Goal: Participate in discussion: Engage in conversation with other users on a specific topic

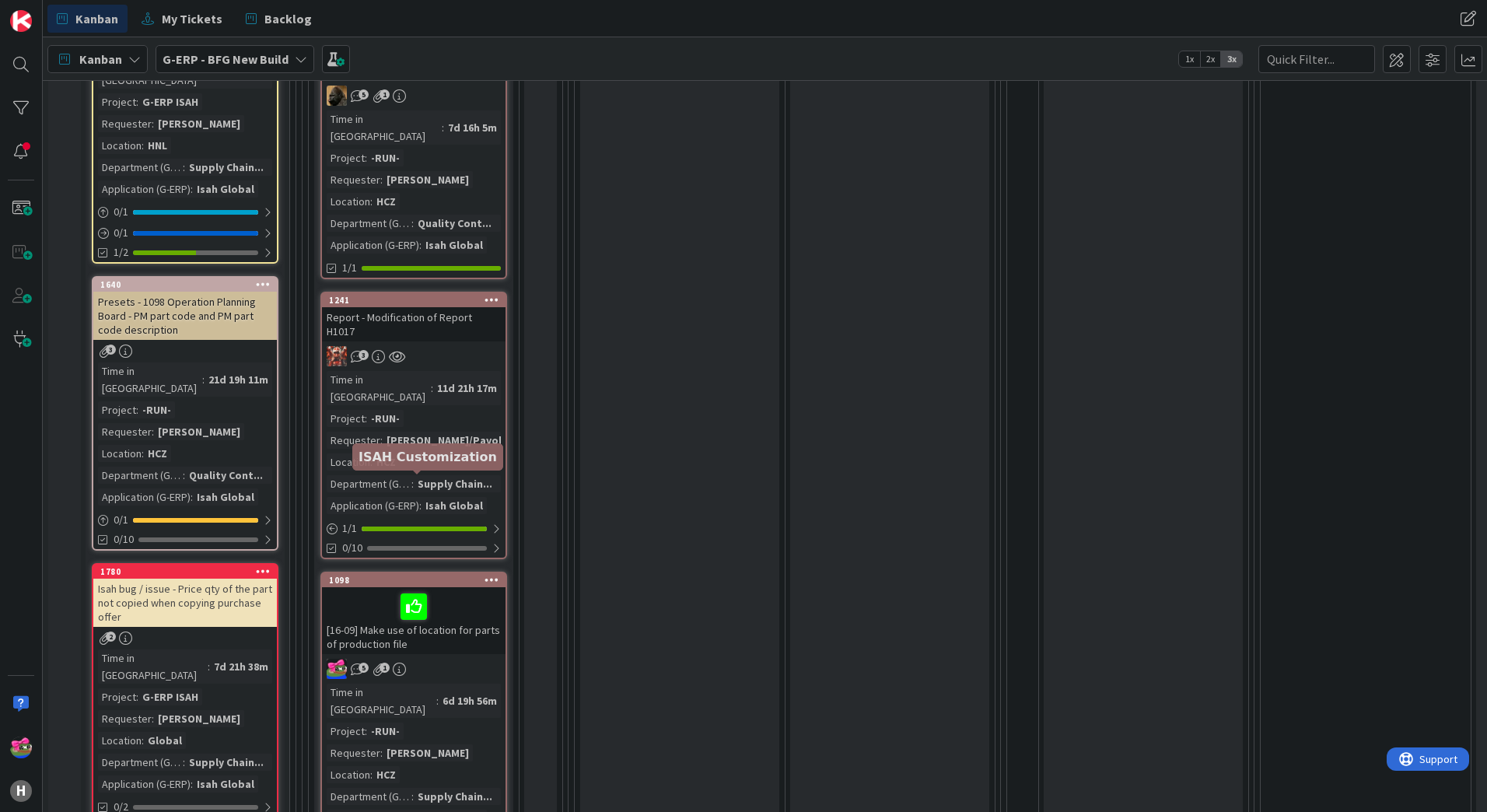
scroll to position [1477, 0]
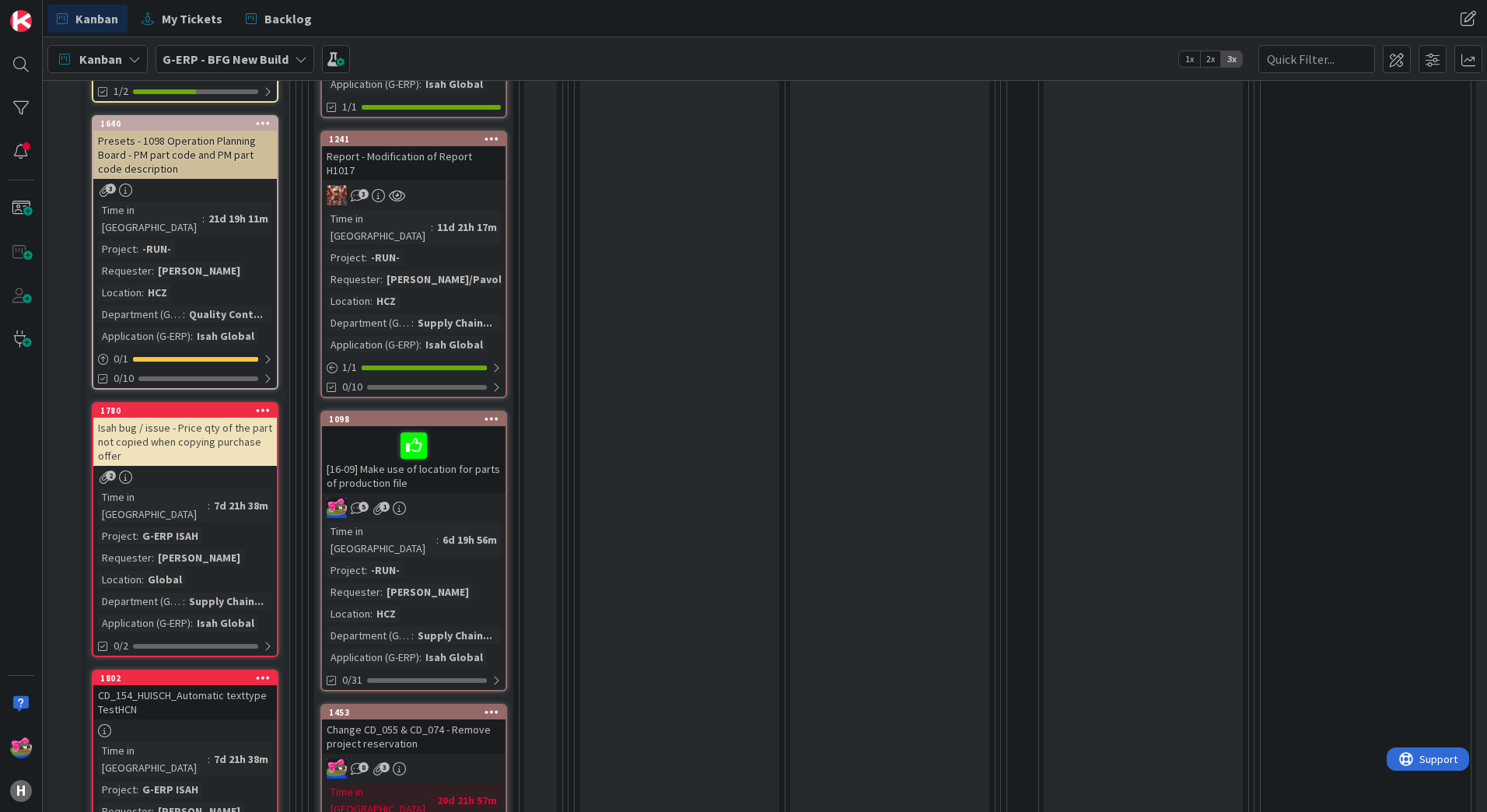
click at [456, 758] on div "8 3" at bounding box center [413, 768] width 184 height 20
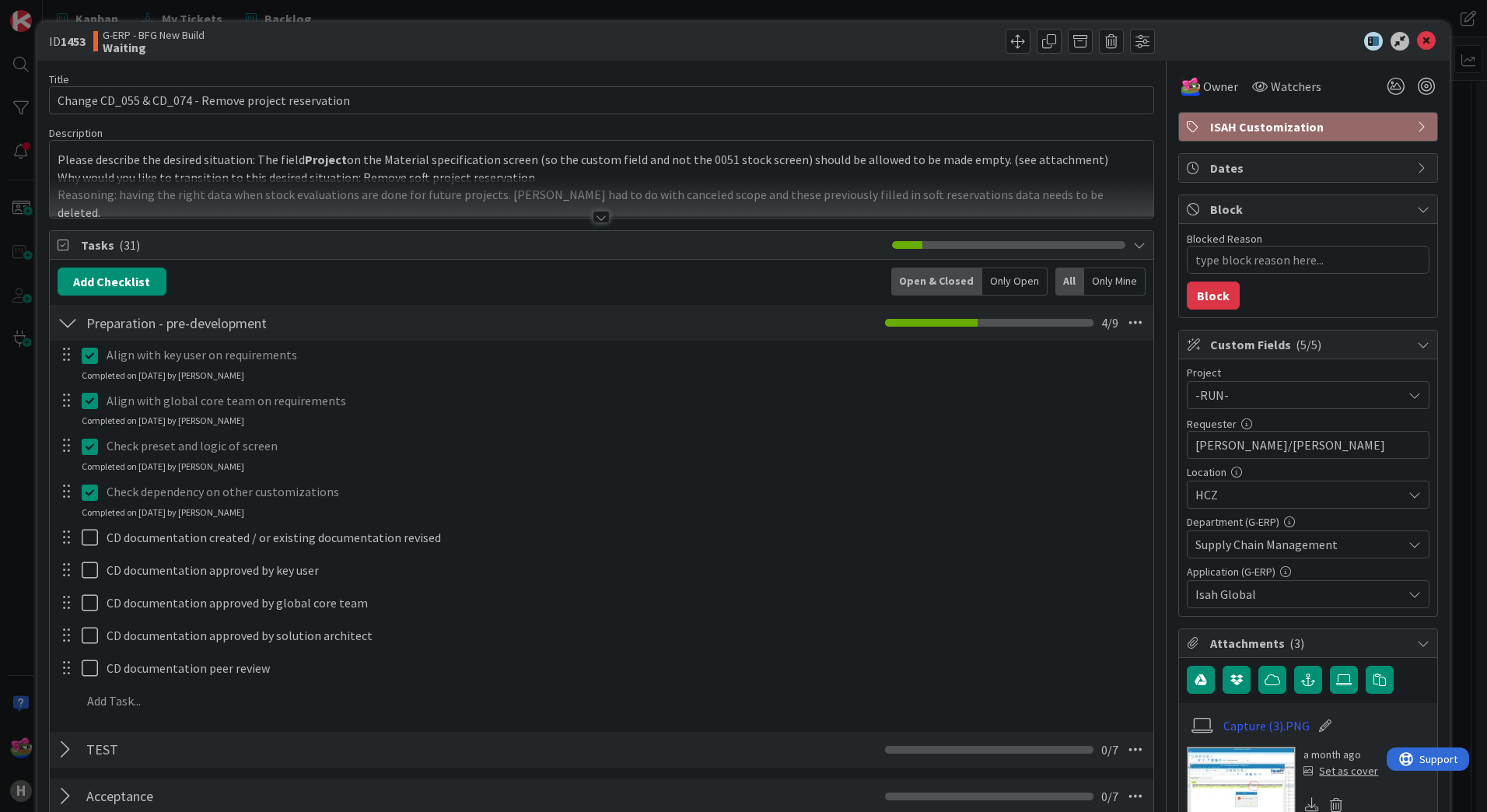
click at [592, 215] on div at bounding box center [600, 216] width 17 height 12
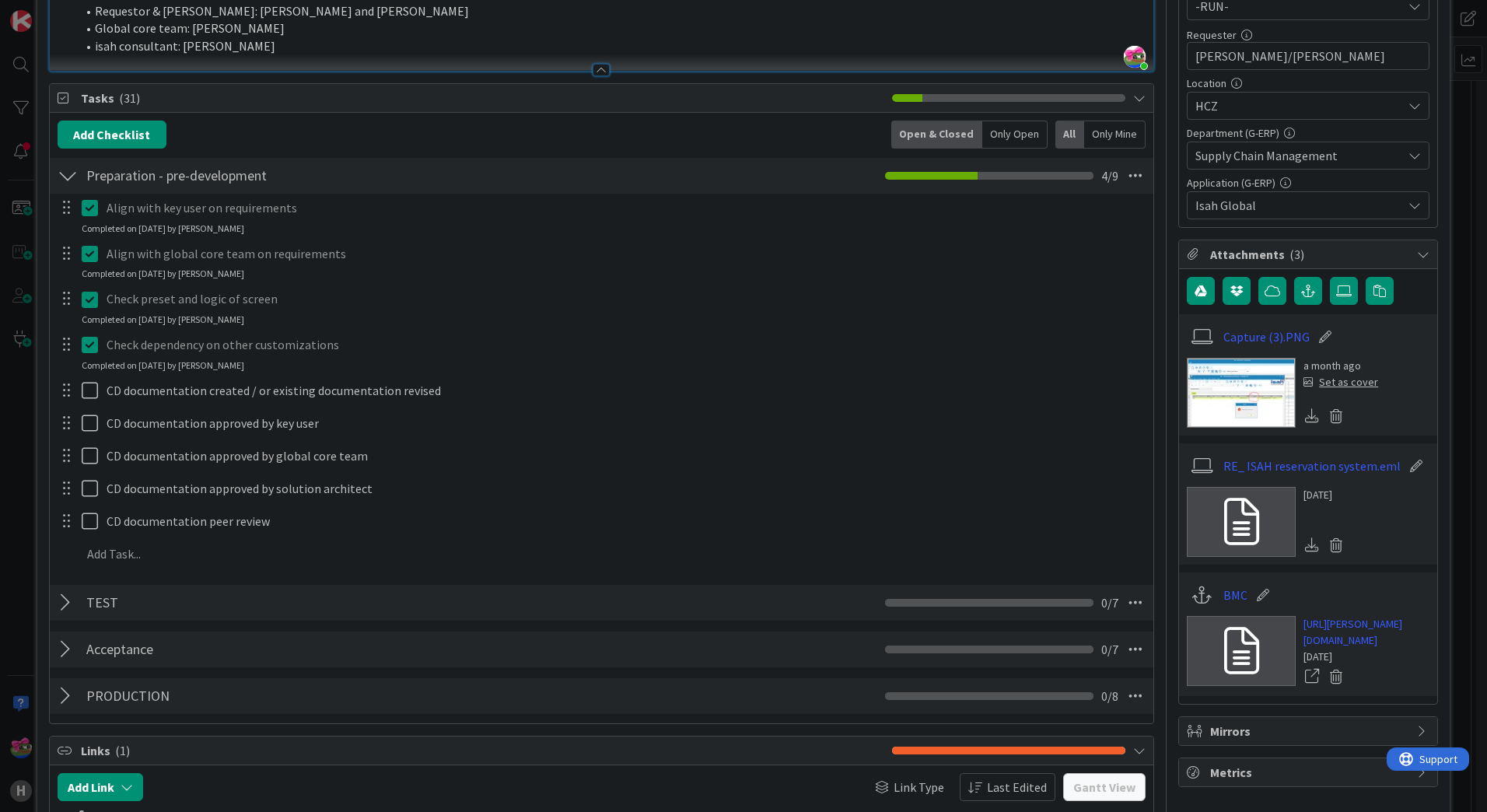
scroll to position [777, 0]
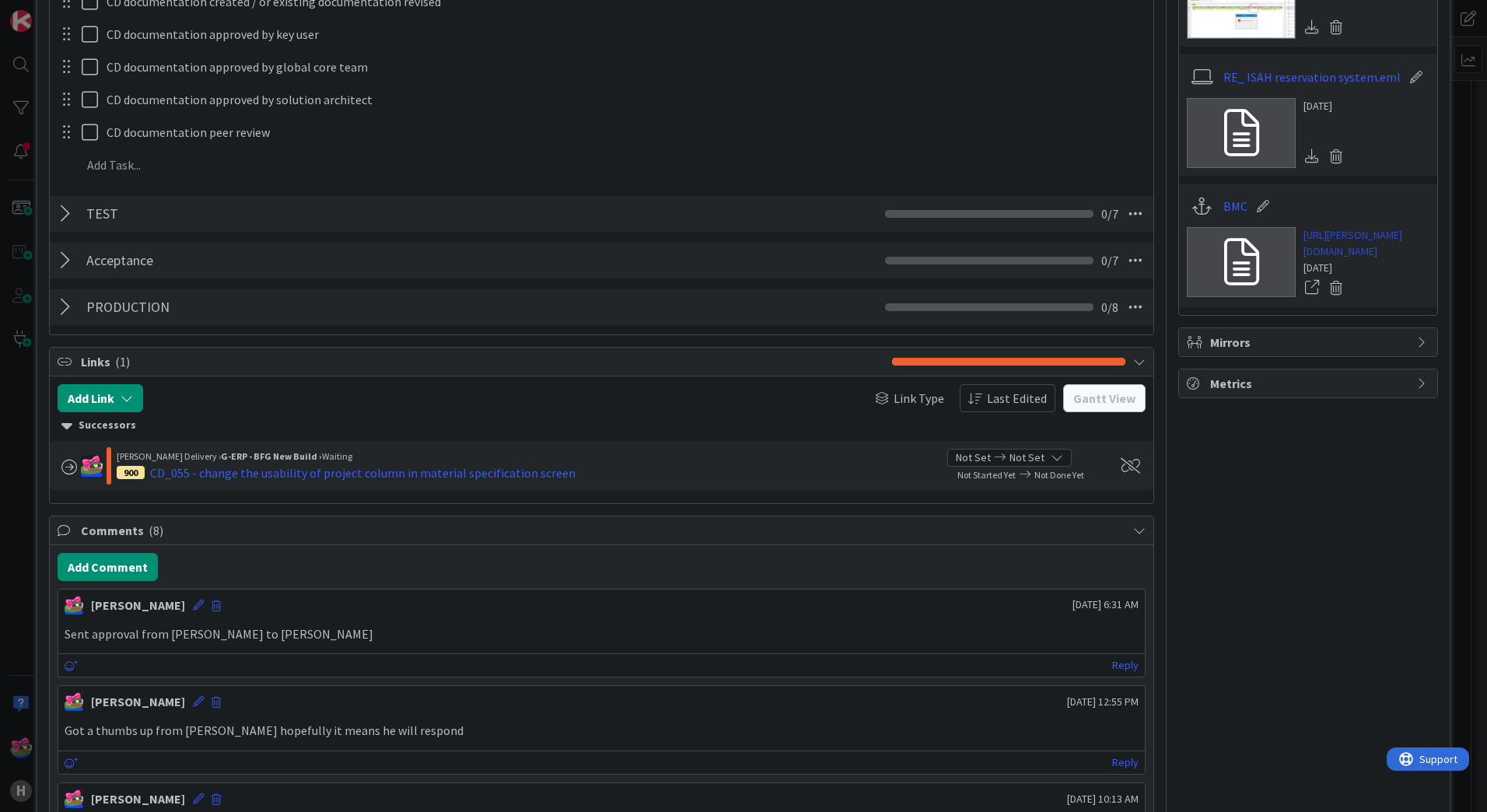
click at [1350, 257] on link "[URL][PERSON_NAME][DOMAIN_NAME]" at bounding box center [1366, 243] width 126 height 32
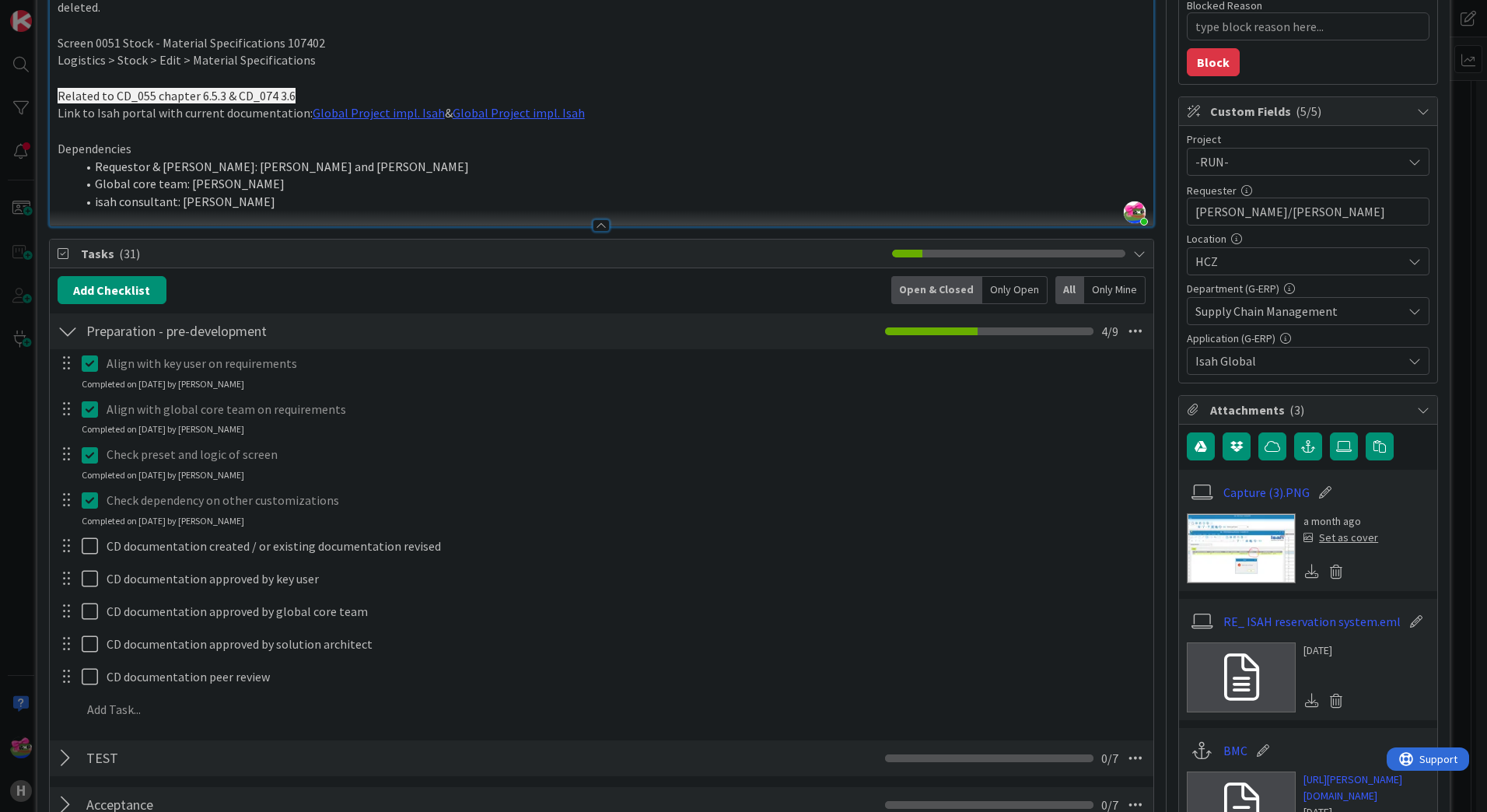
scroll to position [0, 0]
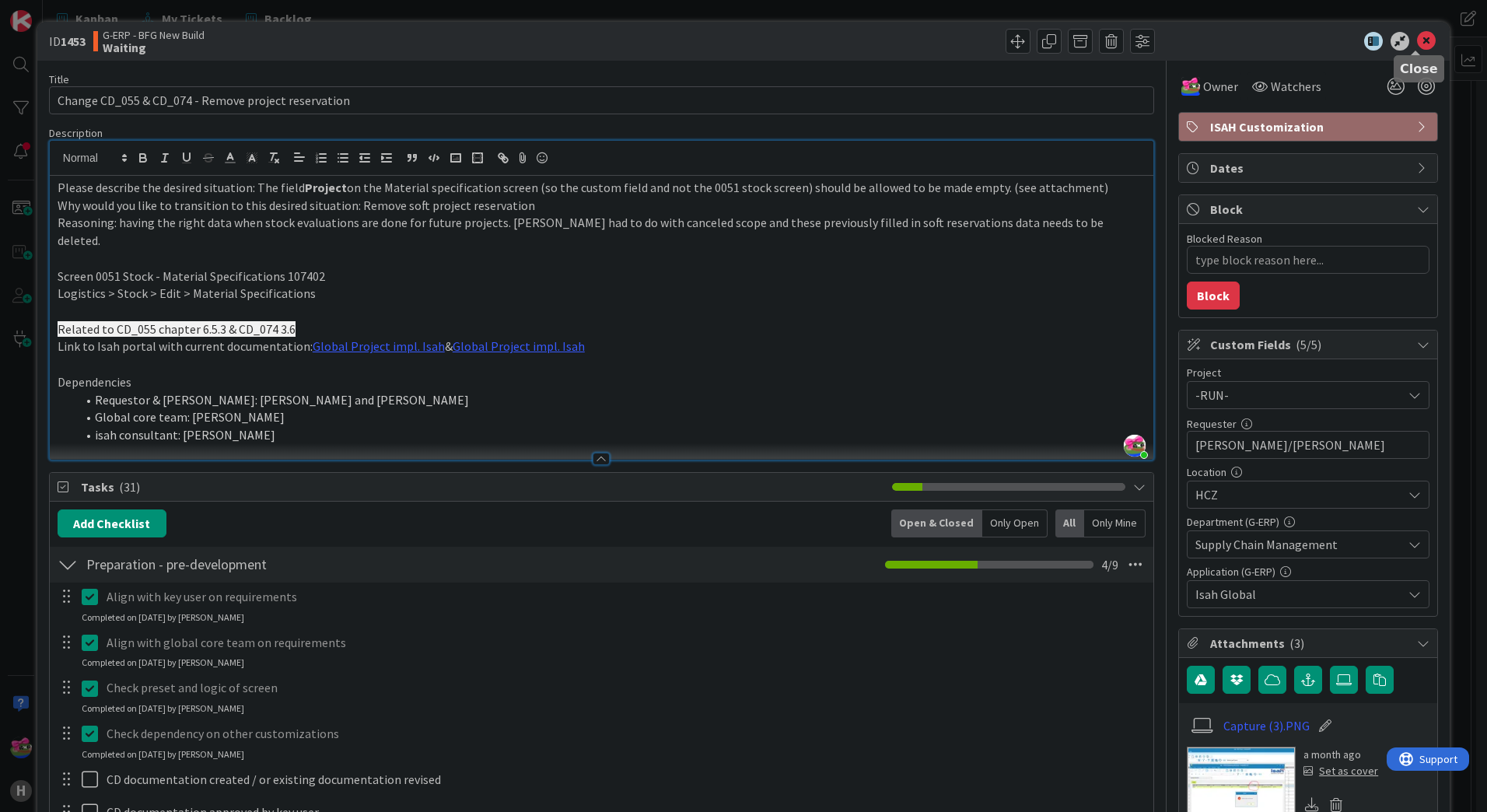
click at [1417, 38] on icon at bounding box center [1426, 40] width 19 height 19
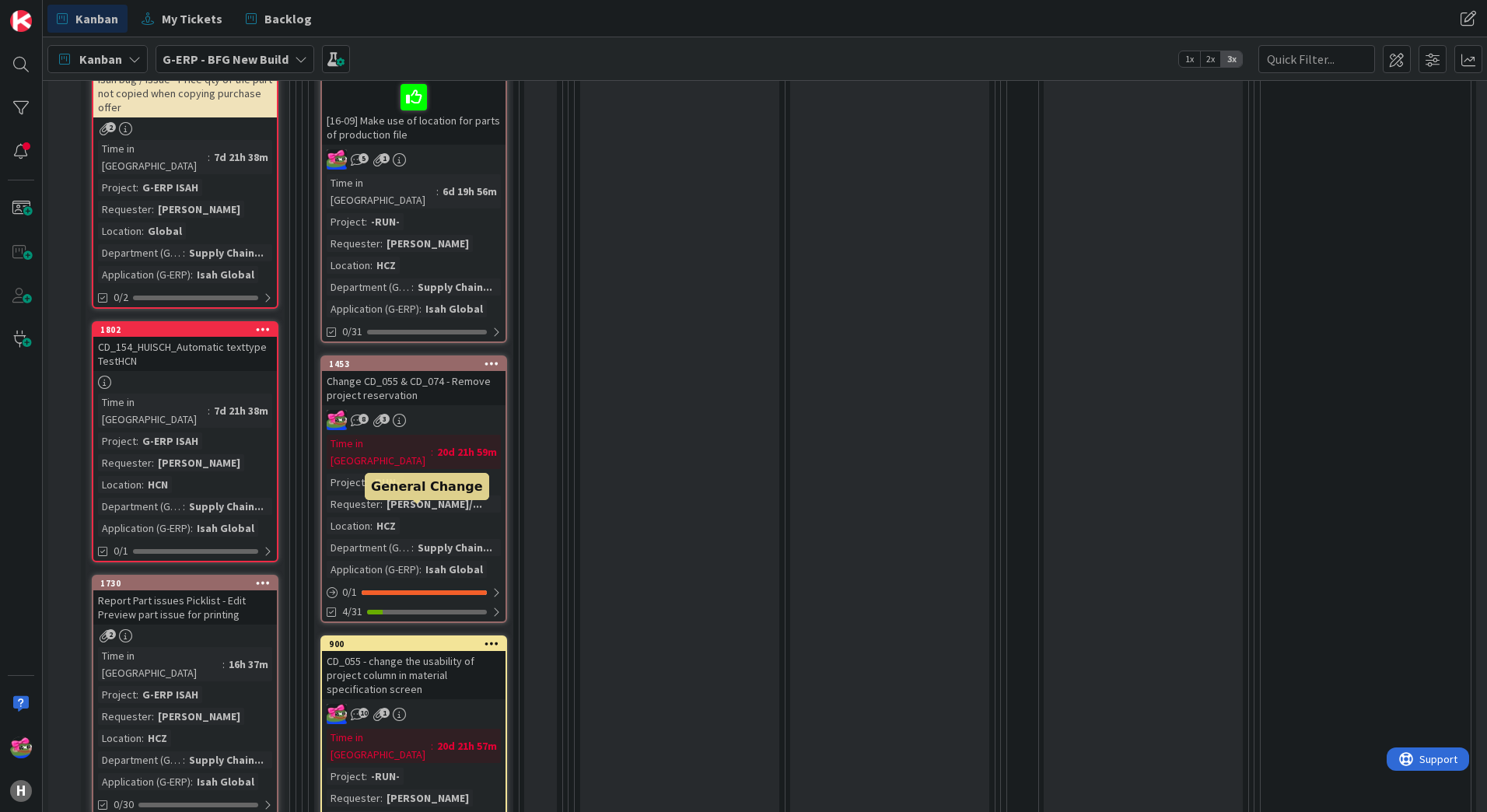
click at [414, 638] on div "900" at bounding box center [417, 643] width 176 height 11
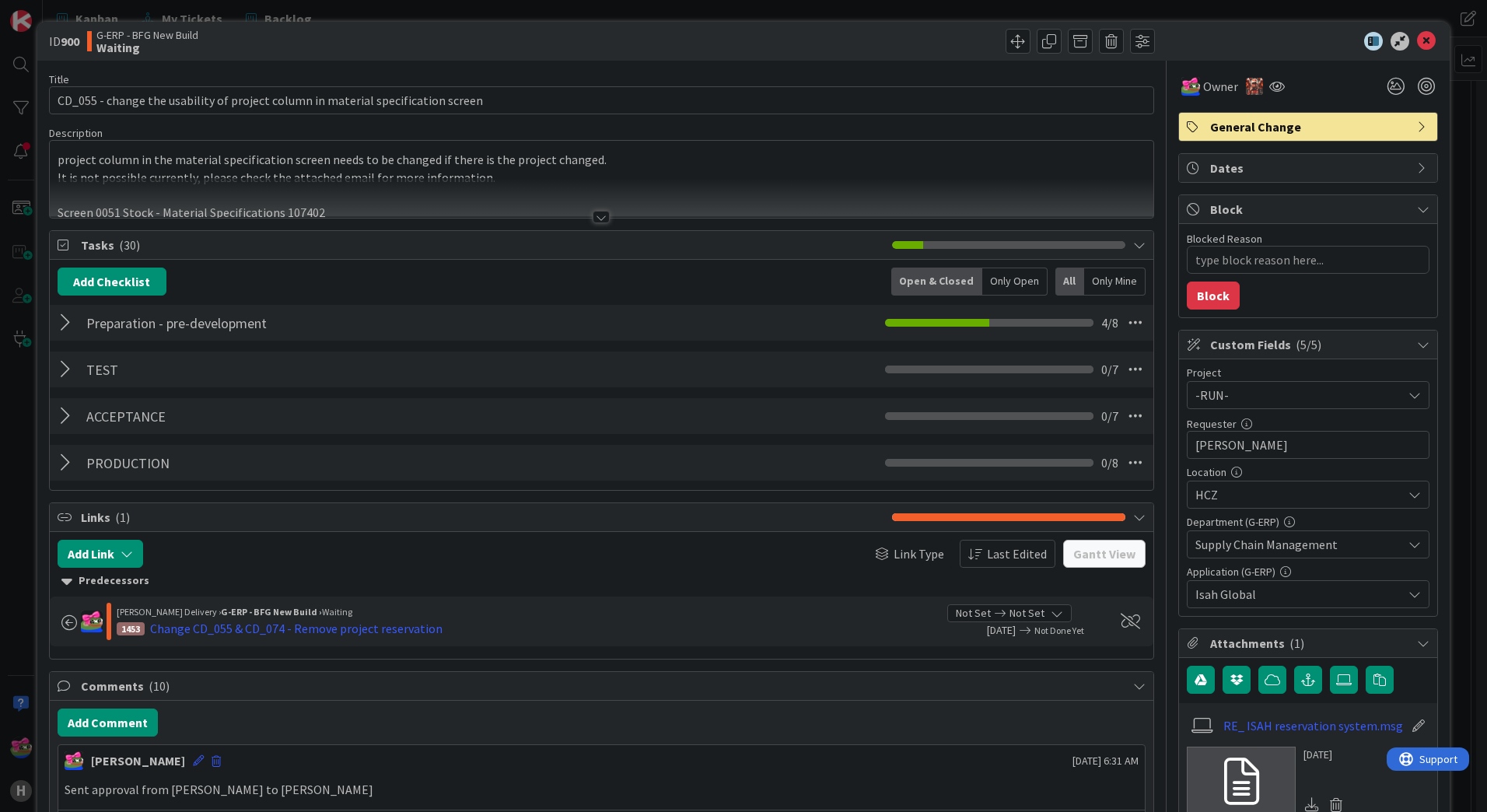
click at [595, 209] on div at bounding box center [602, 197] width 1104 height 40
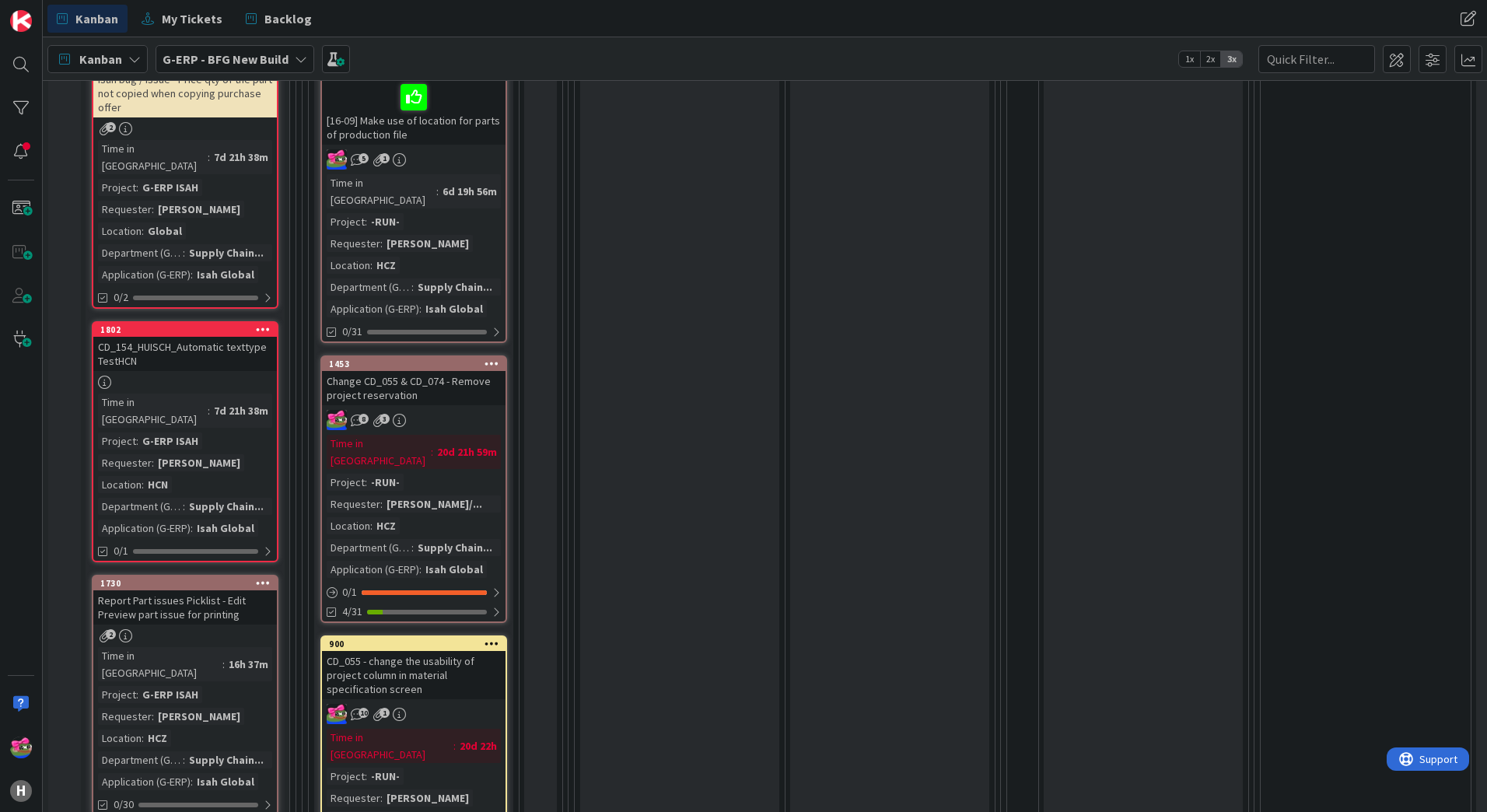
click at [457, 370] on div "Change CD_055 & CD_074 - Remove project reservation" at bounding box center [413, 387] width 184 height 34
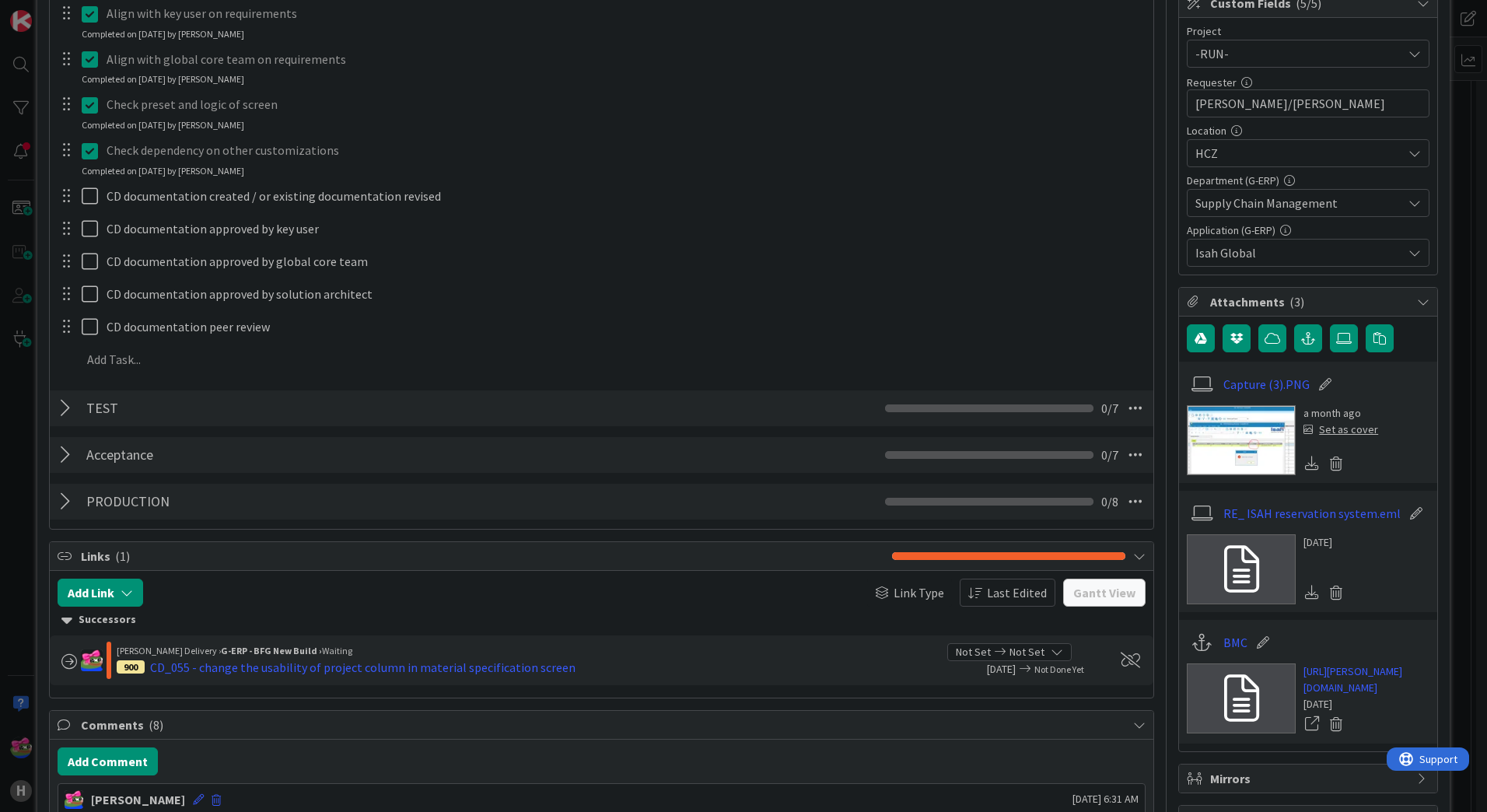
scroll to position [389, 0]
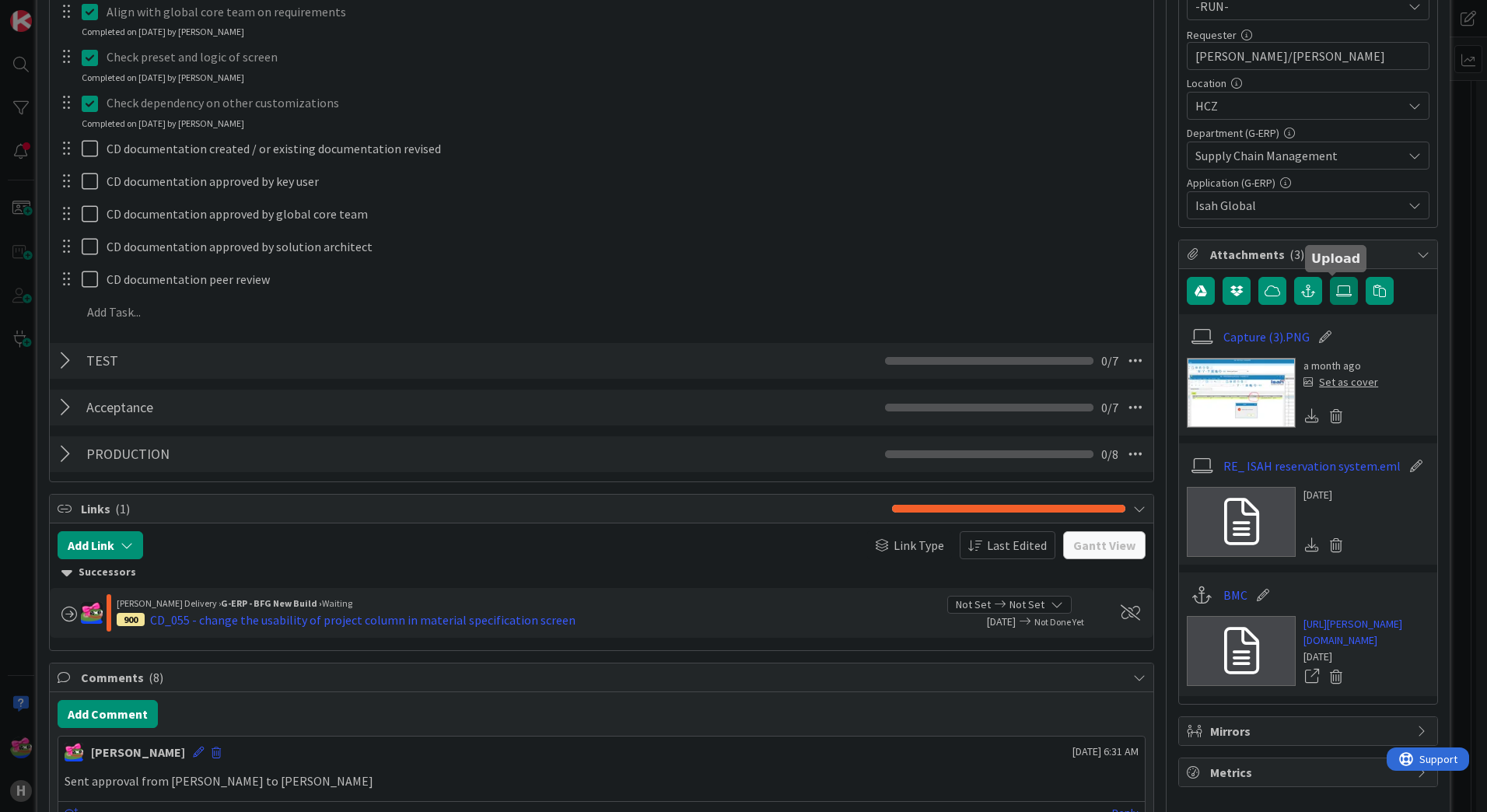
click at [1336, 290] on icon at bounding box center [1343, 290] width 15 height 12
click at [1330, 277] on input "file" at bounding box center [1330, 277] width 0 height 0
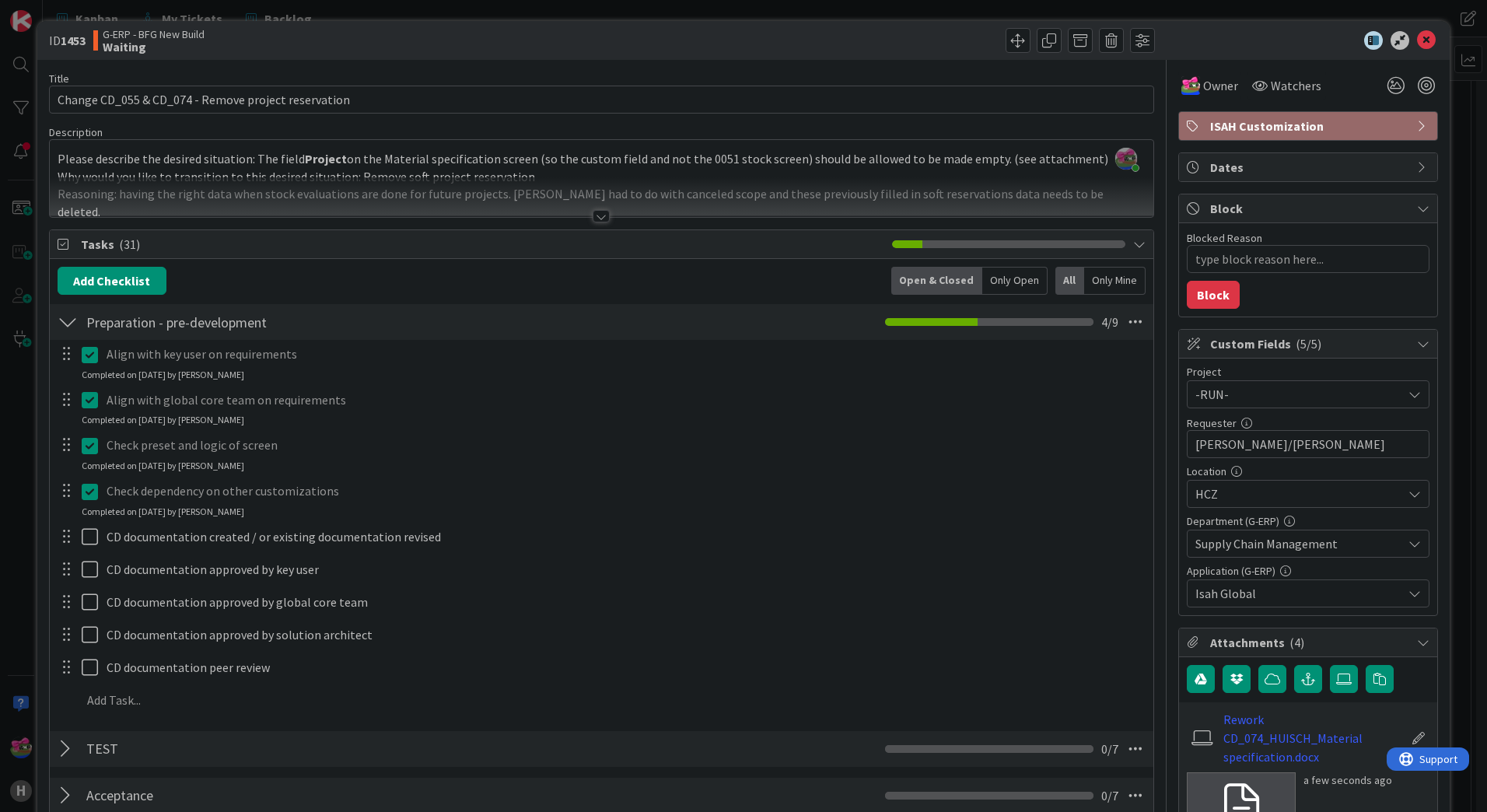
scroll to position [0, 0]
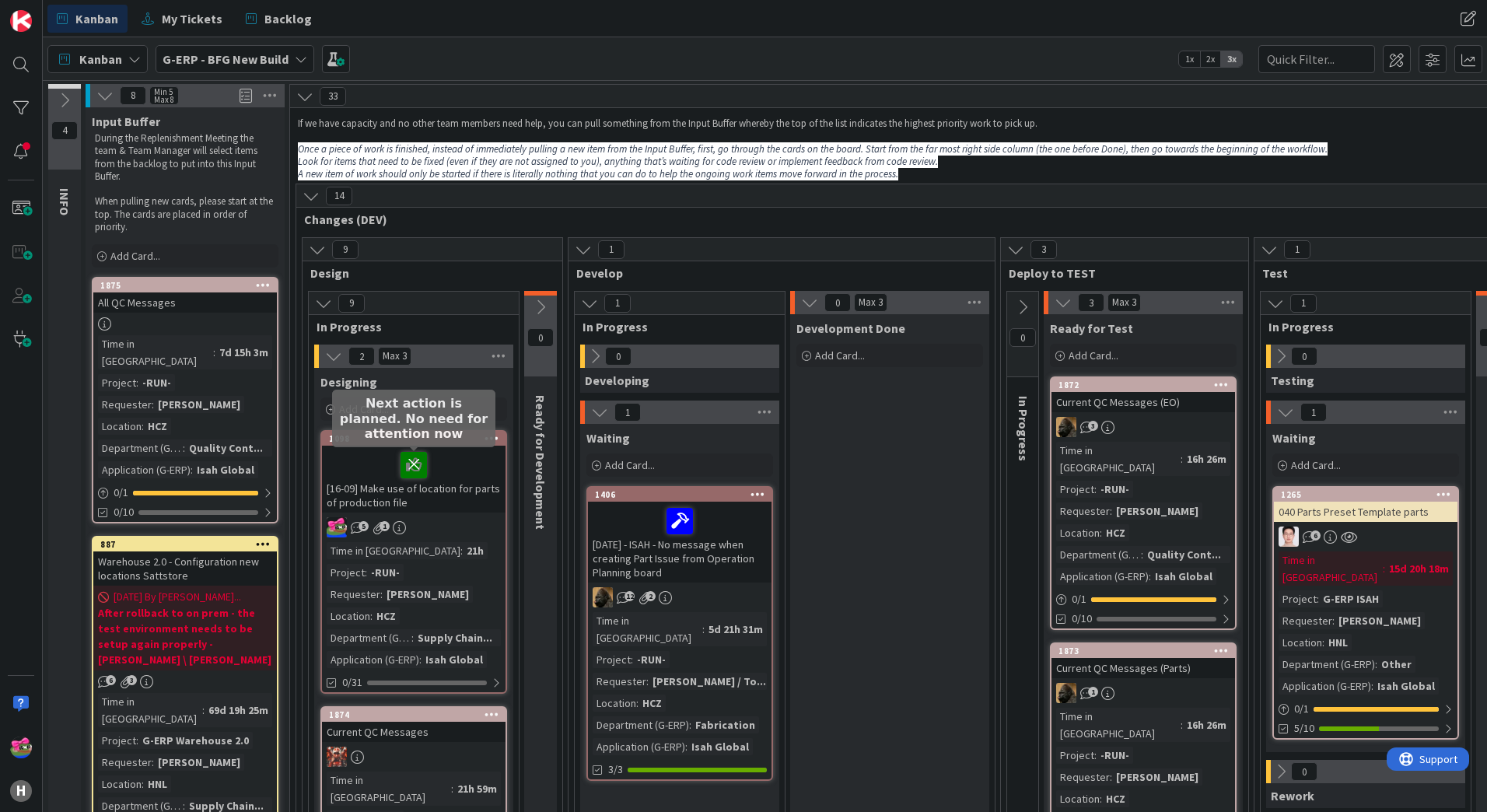
click at [421, 462] on icon at bounding box center [413, 463] width 27 height 25
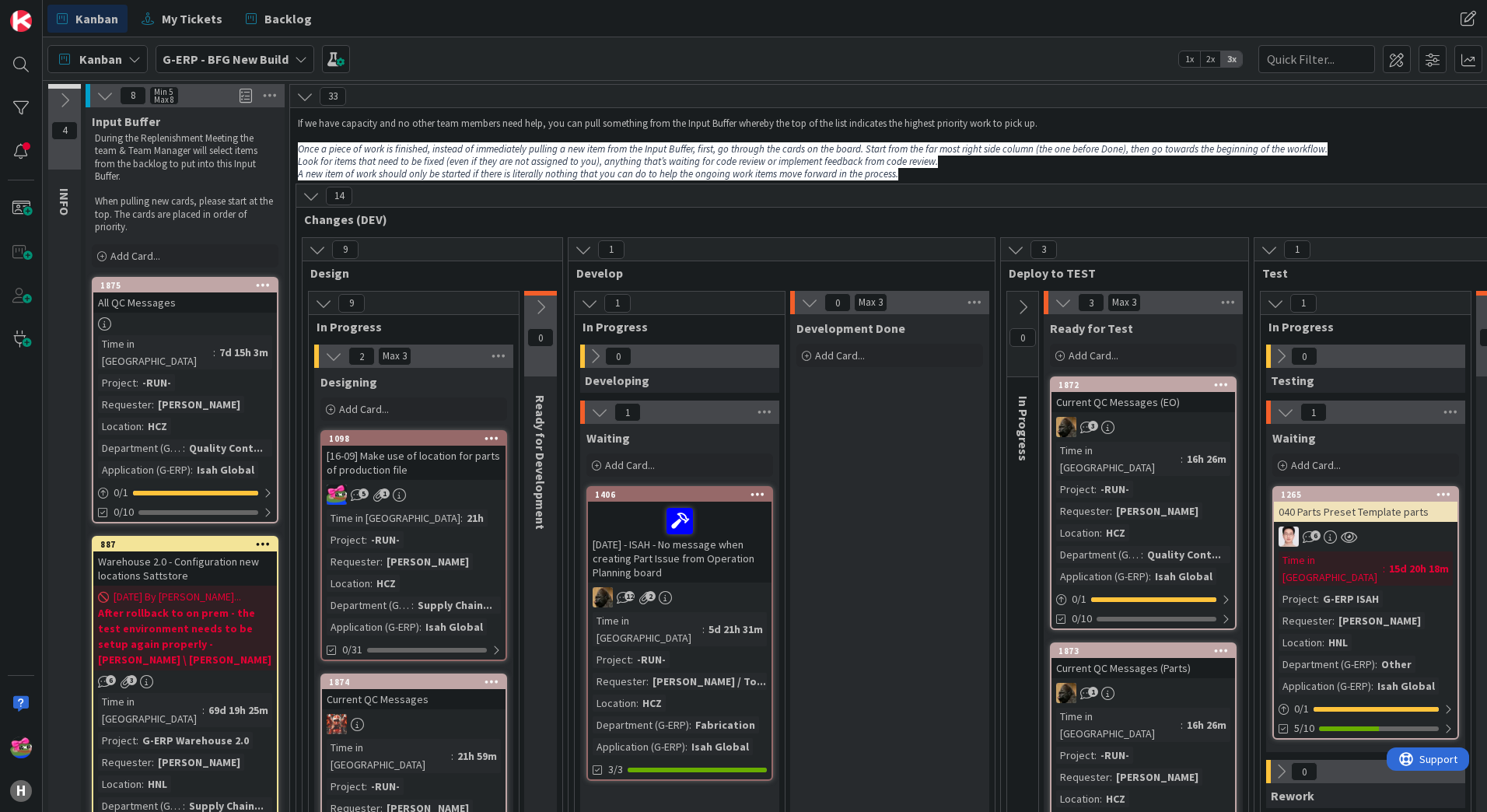
click at [358, 460] on div "[16-09] Make use of location for parts of production file" at bounding box center [413, 463] width 184 height 34
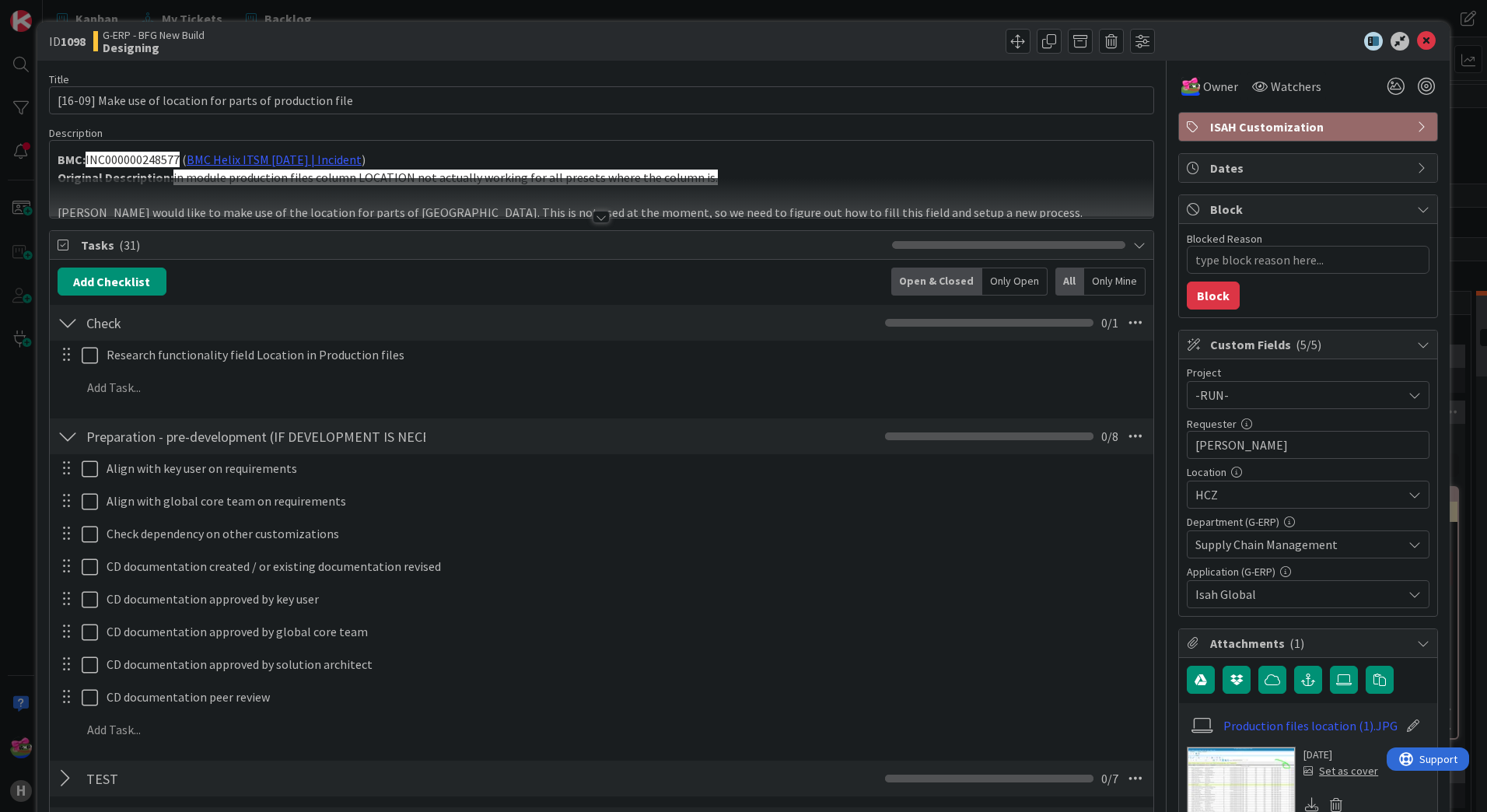
type textarea "x"
drag, startPoint x: 94, startPoint y: 103, endPoint x: 23, endPoint y: 103, distance: 71.0
click at [23, 103] on div "ID 1098 G-ERP - BFG New Build Designing Title 57 / 128 [16-09] Make use of loca…" at bounding box center [744, 406] width 1487 height 812
type input "Make use of location for parts of production file"
type textarea "x"
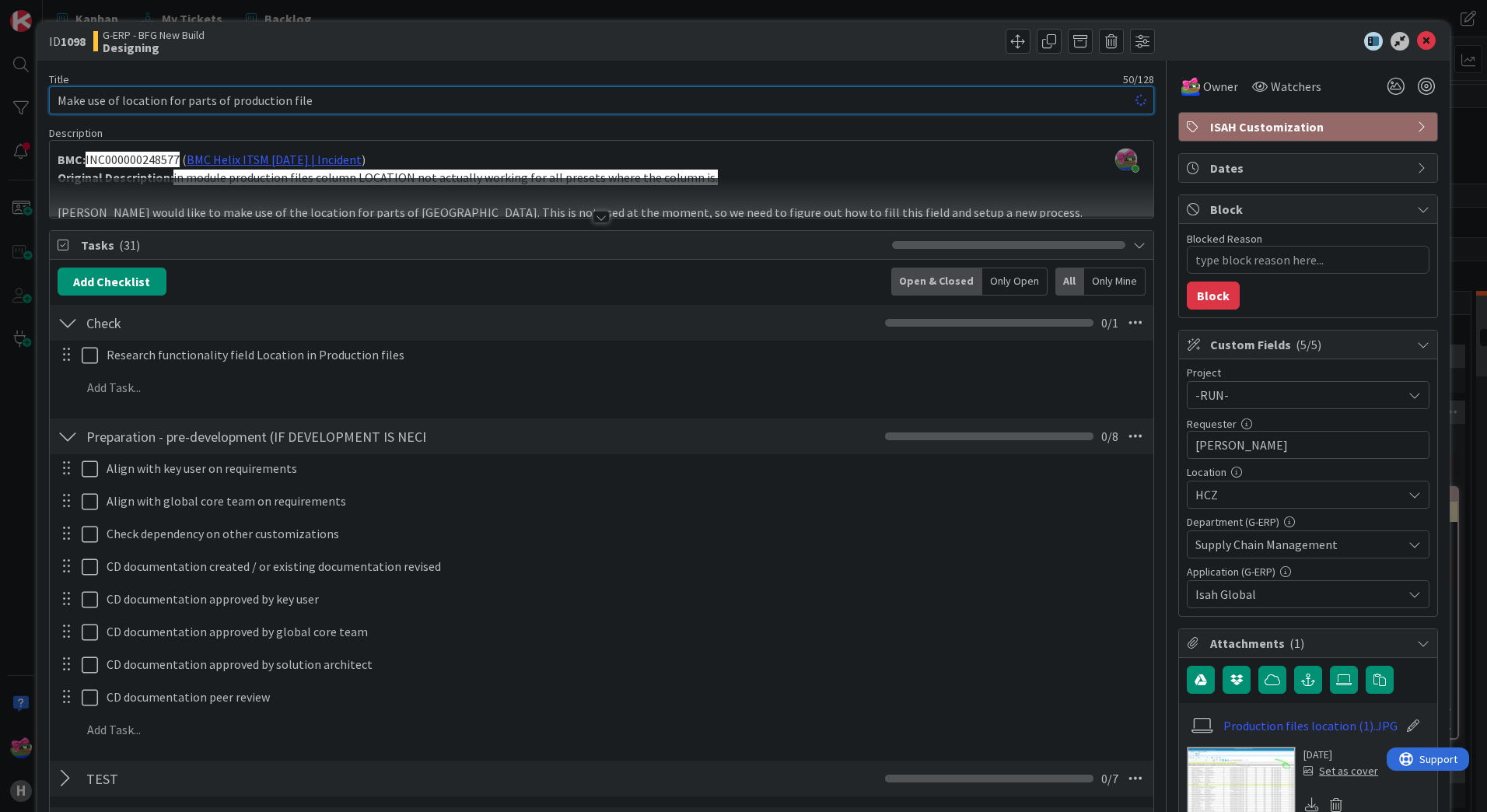
type input "Make use of location for parts of production file"
type textarea "x"
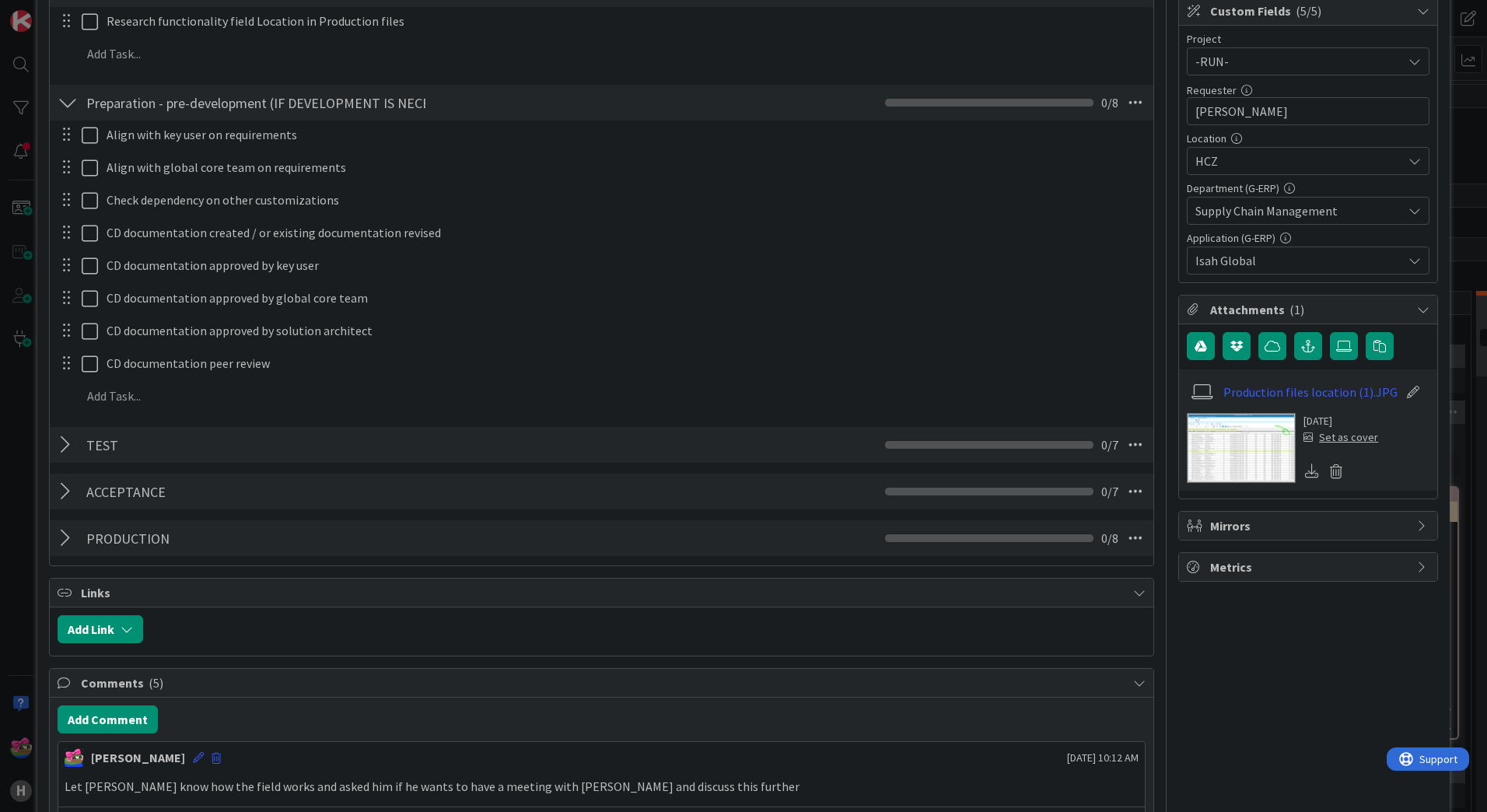
scroll to position [544, 0]
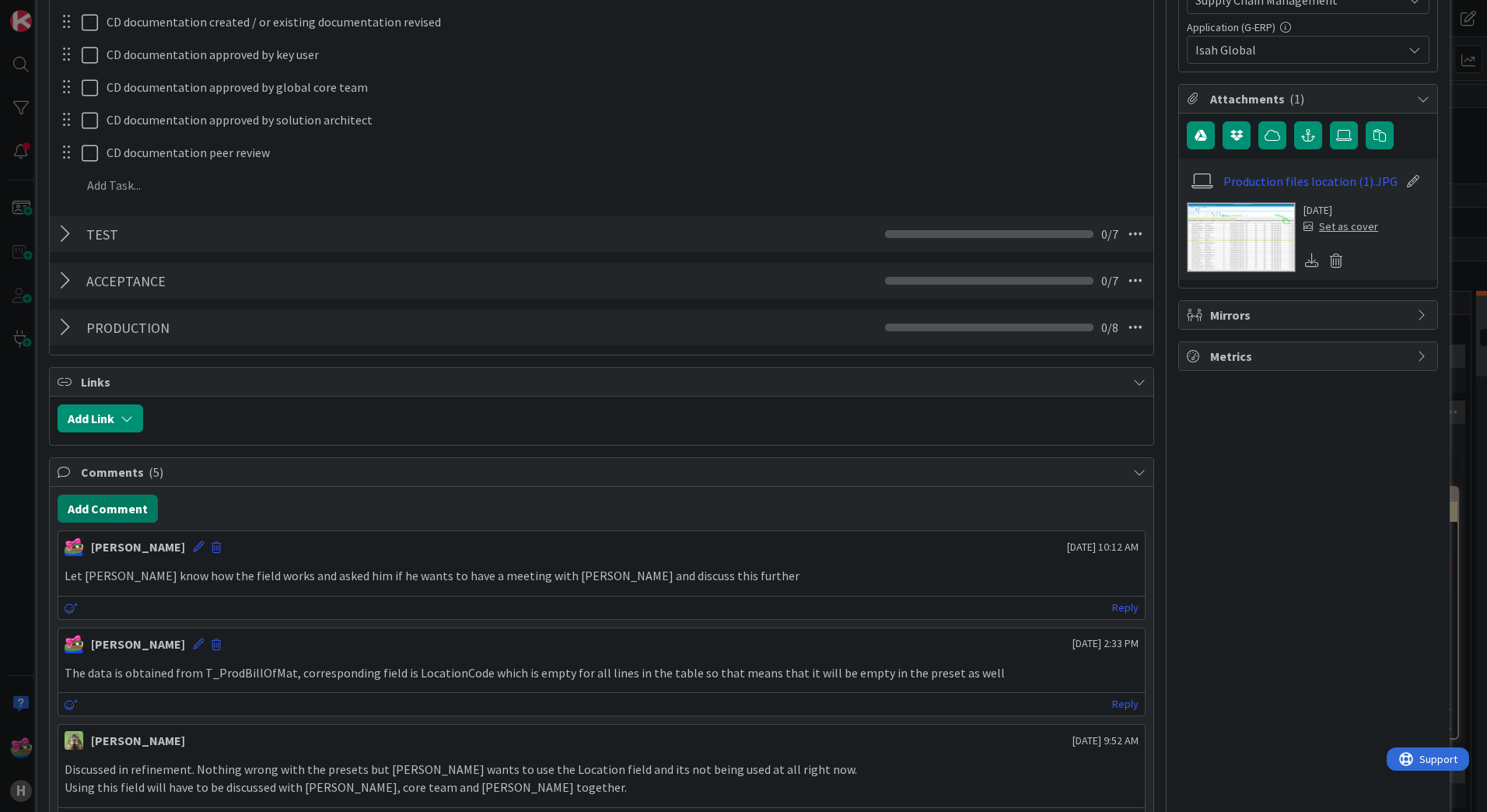
type input "Make use of location for parts of production file"
click at [93, 520] on button "Add Comment" at bounding box center [108, 508] width 100 height 28
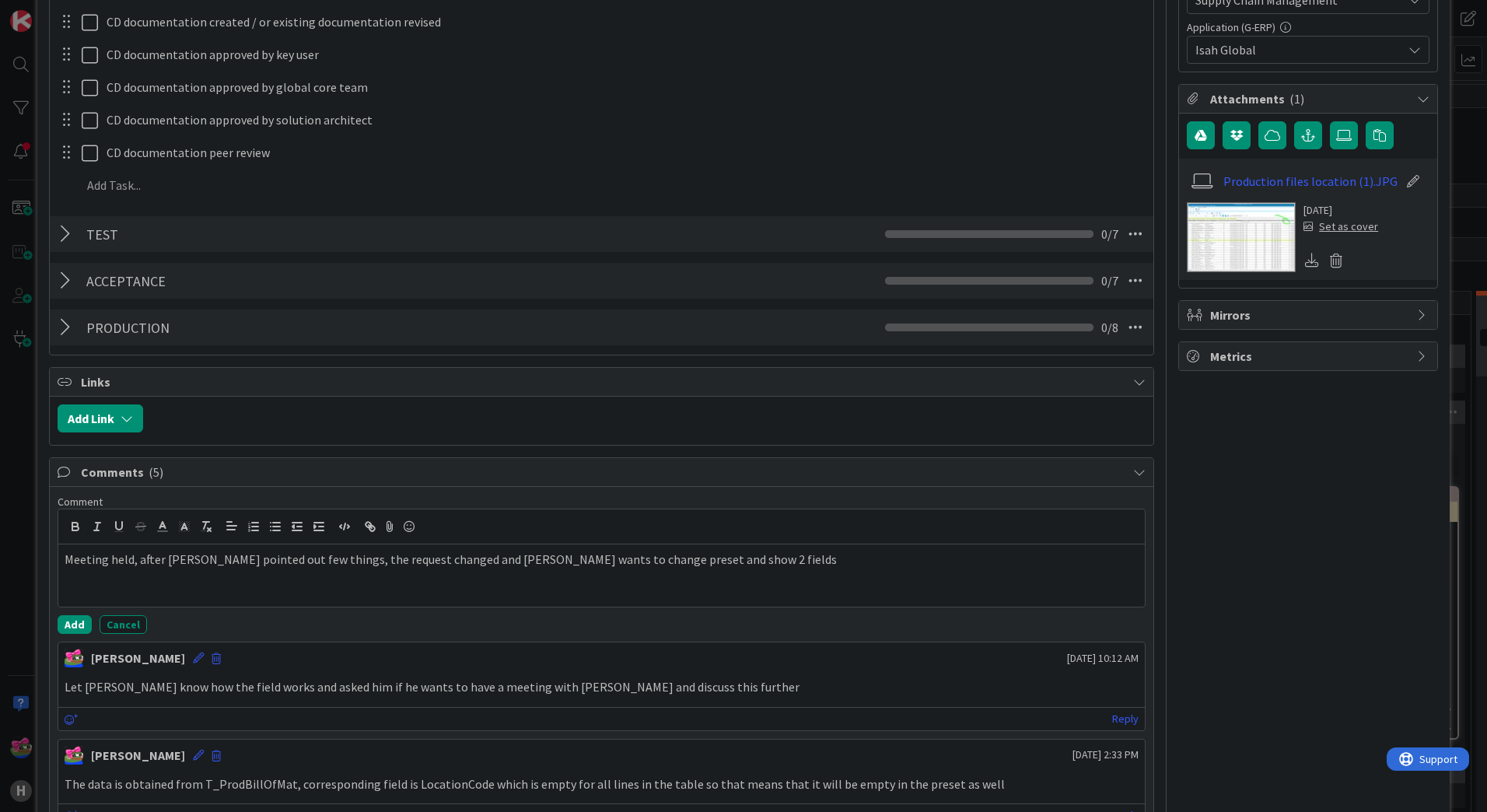
click at [1202, 247] on img at bounding box center [1241, 237] width 109 height 70
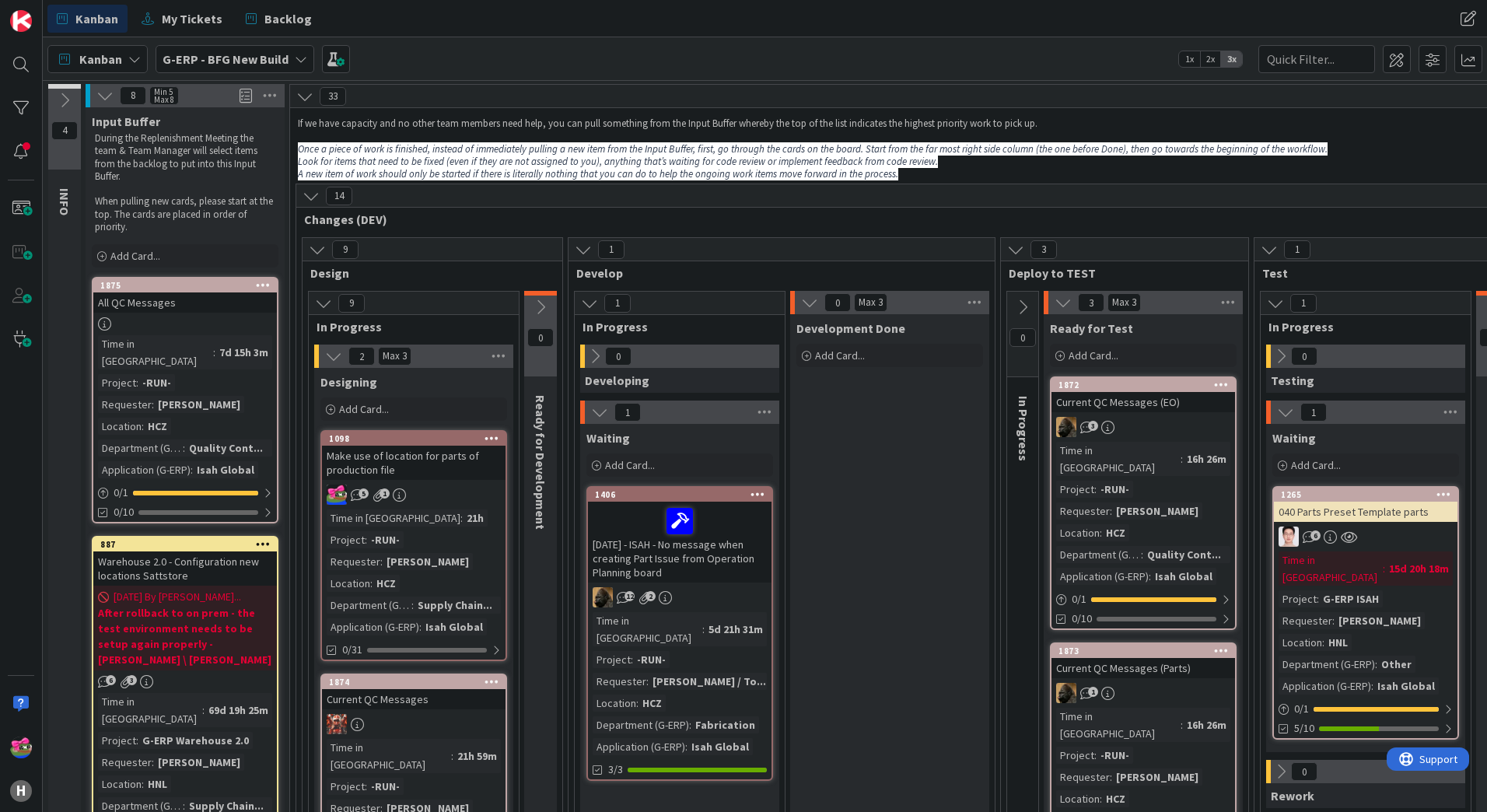
click at [411, 449] on div "Make use of location for parts of production file" at bounding box center [413, 463] width 184 height 34
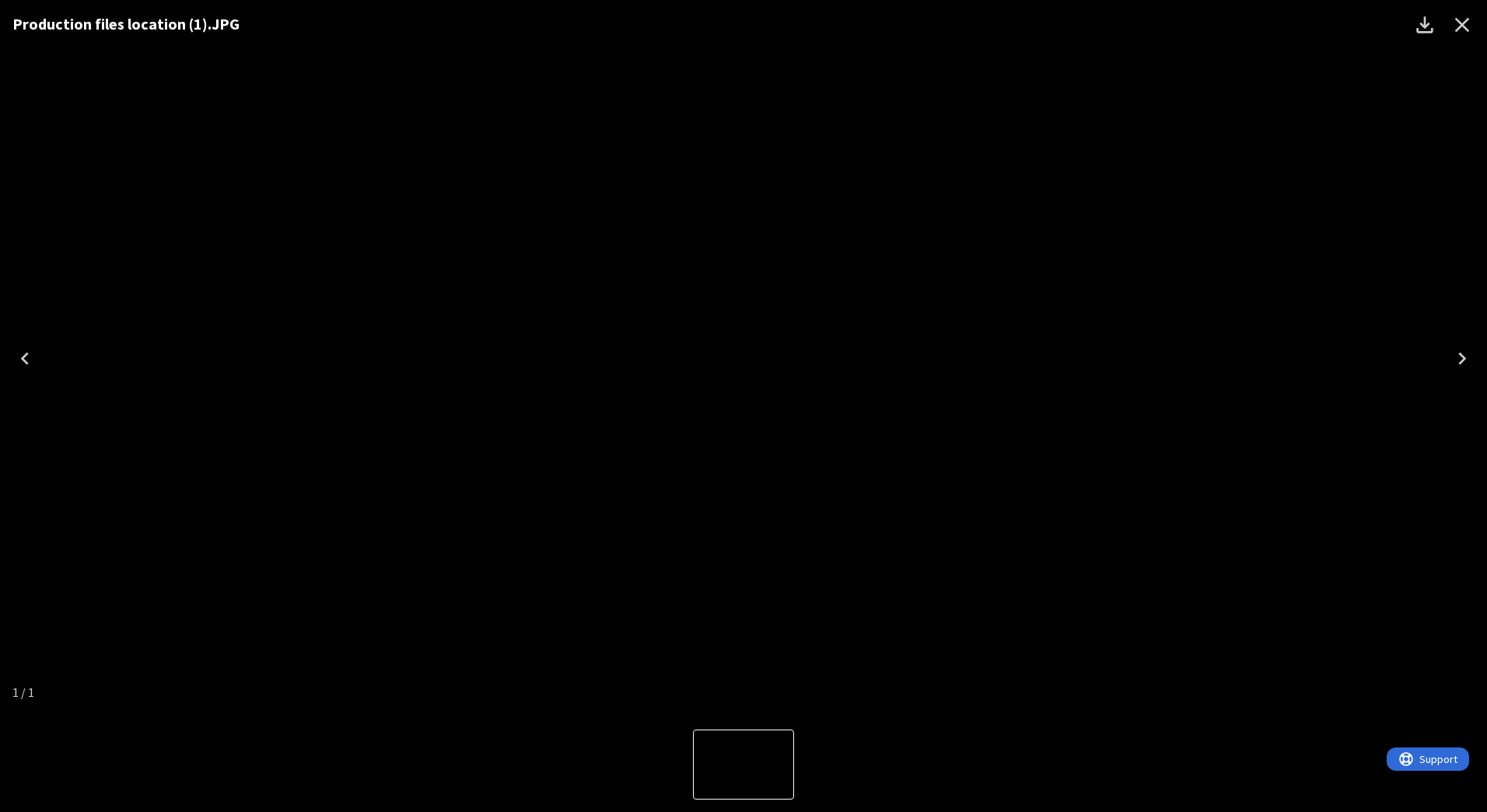
click at [1464, 30] on icon "Close" at bounding box center [1462, 24] width 25 height 25
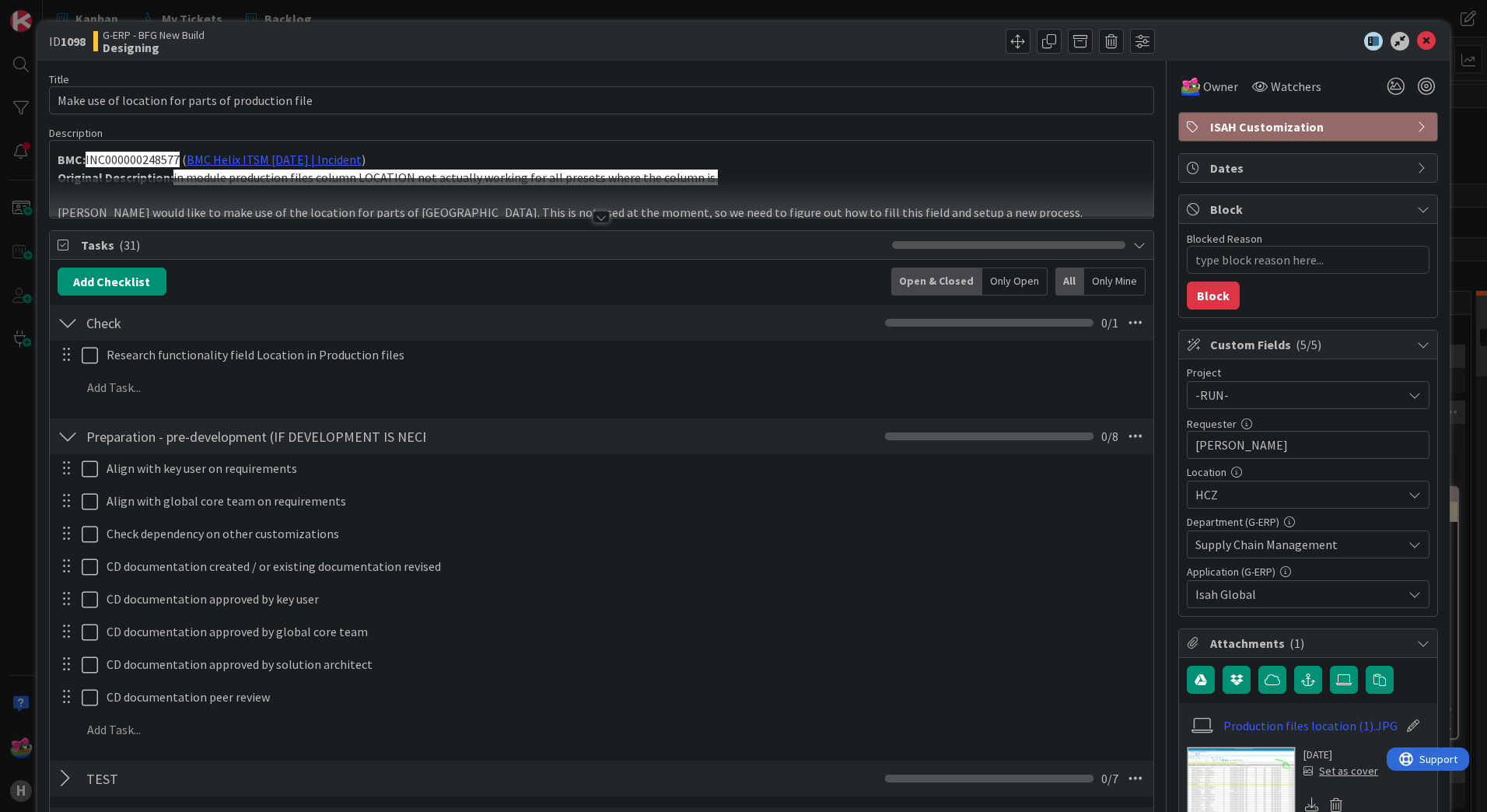
scroll to position [697, 0]
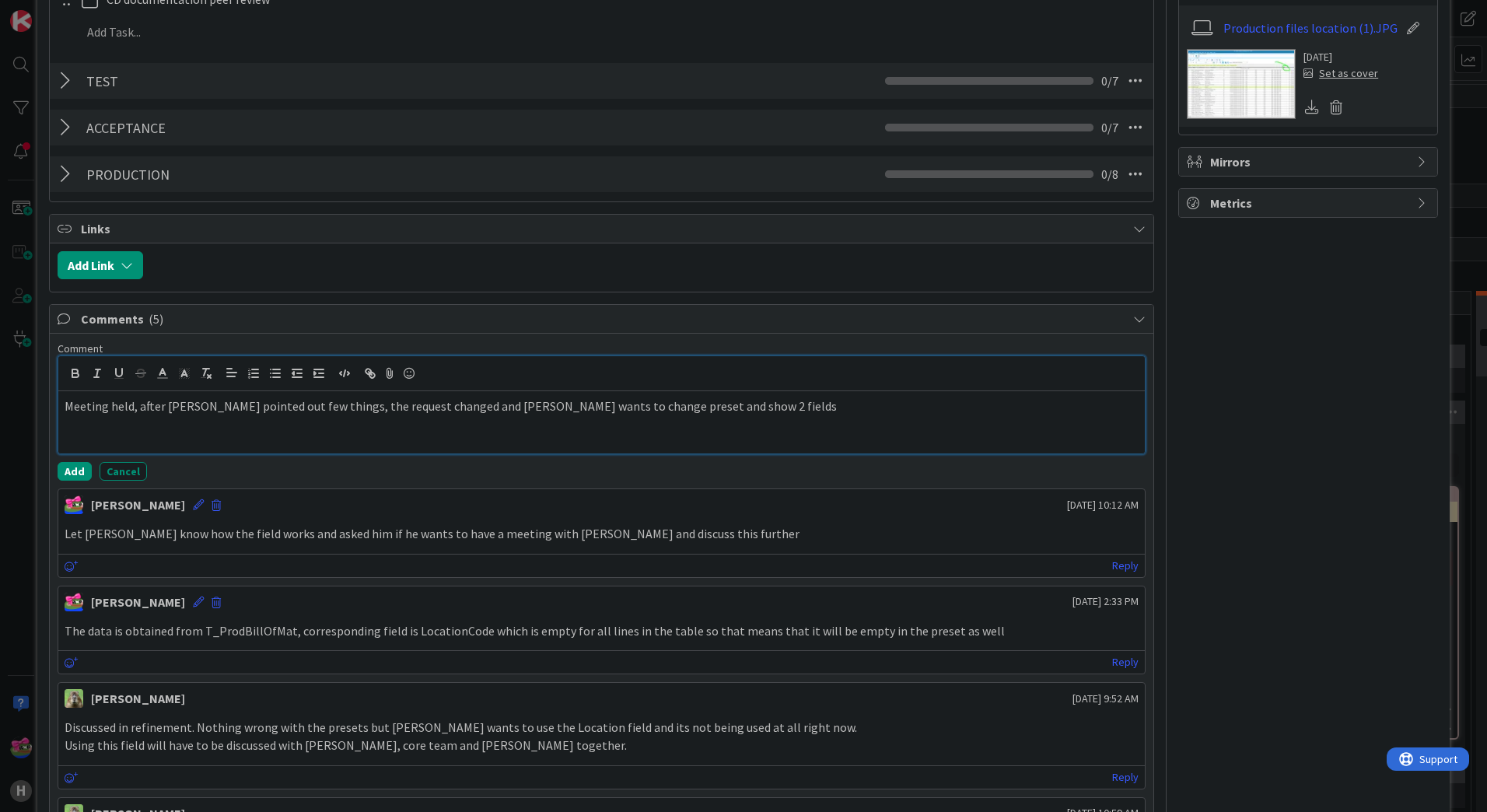
type textarea "x"
click at [134, 410] on p "Meeting held, after [PERSON_NAME] pointed out few things, the request changed a…" at bounding box center [601, 406] width 1074 height 18
click at [351, 406] on p "Meeting held, Location information comes from Part, after [PERSON_NAME] pointed…" at bounding box center [601, 406] width 1074 height 18
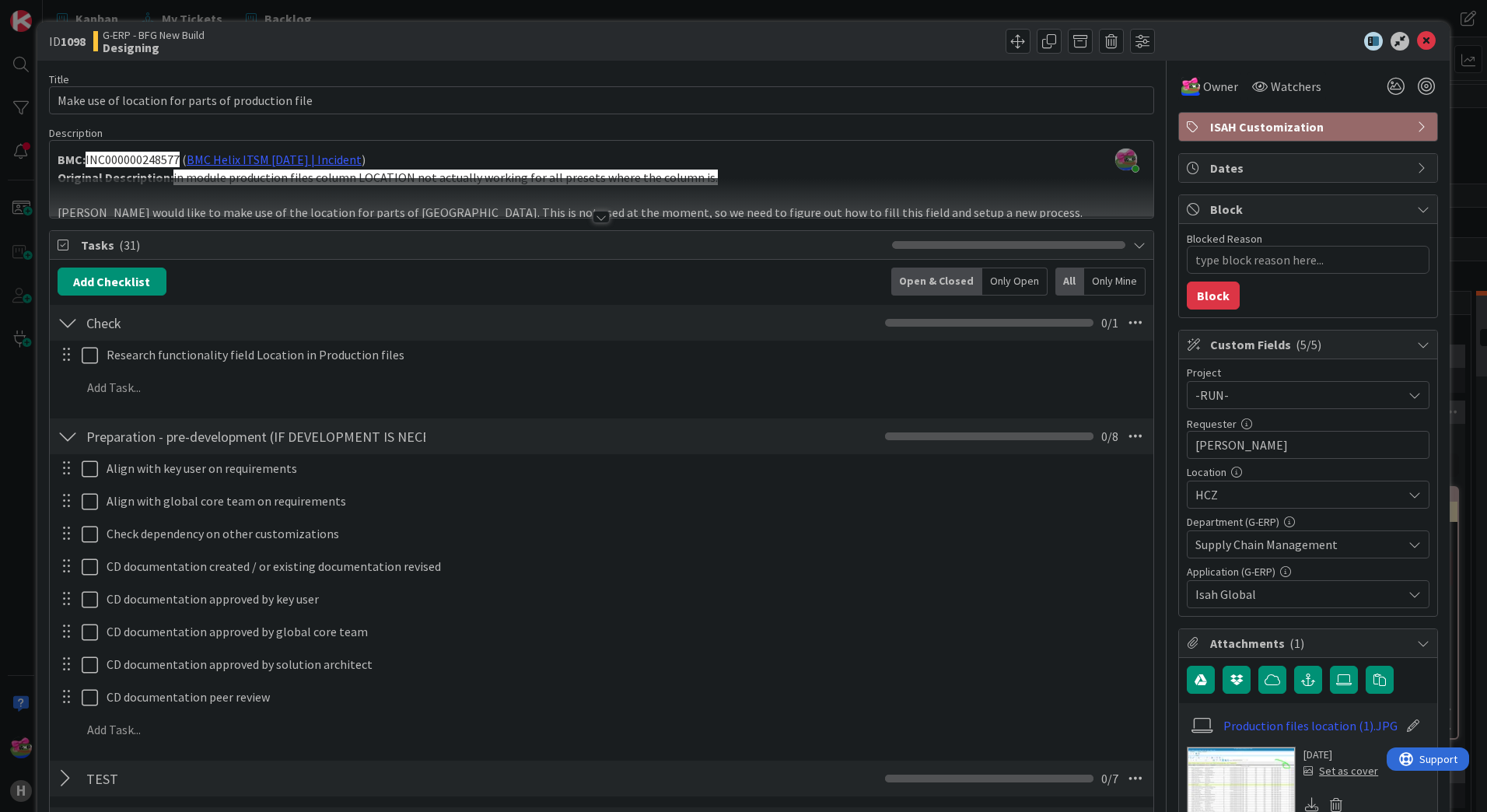
scroll to position [700, 0]
